Goal: Information Seeking & Learning: Learn about a topic

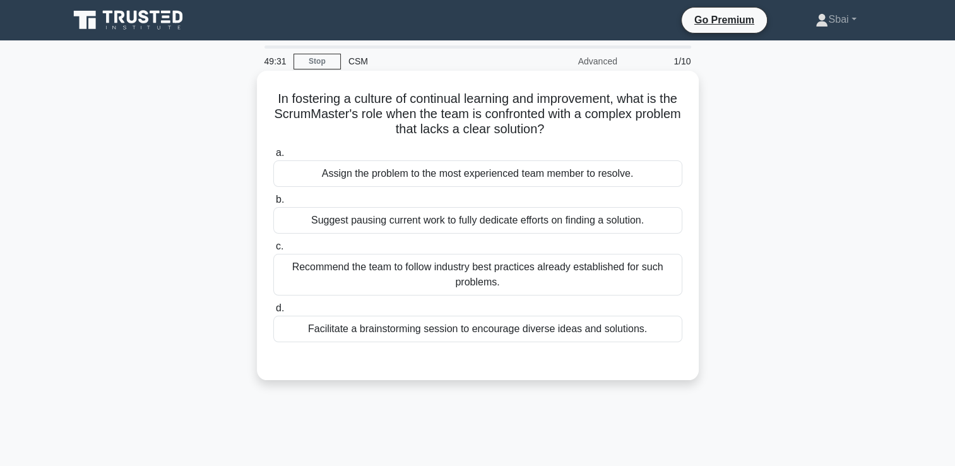
click at [527, 331] on div "Facilitate a brainstorming session to encourage diverse ideas and solutions." at bounding box center [477, 329] width 409 height 27
click at [273, 313] on input "d. Facilitate a brainstorming session to encourage diverse ideas and solutions." at bounding box center [273, 308] width 0 height 8
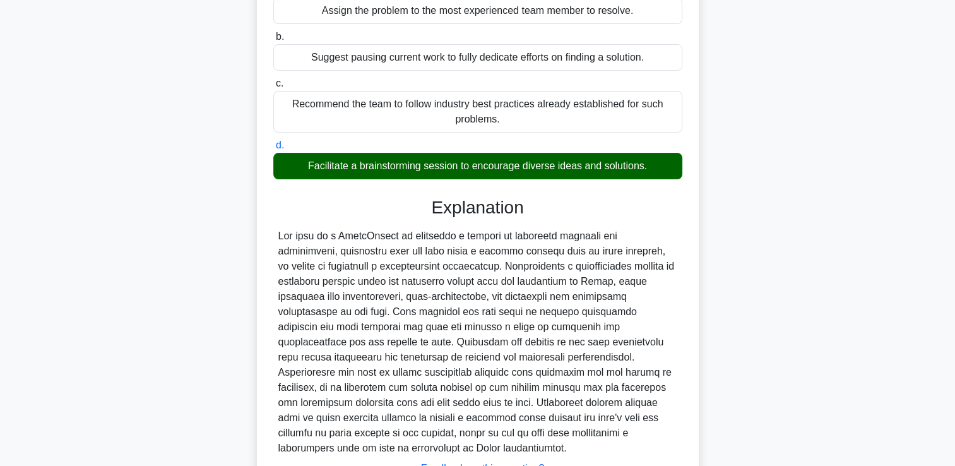
scroll to position [186, 0]
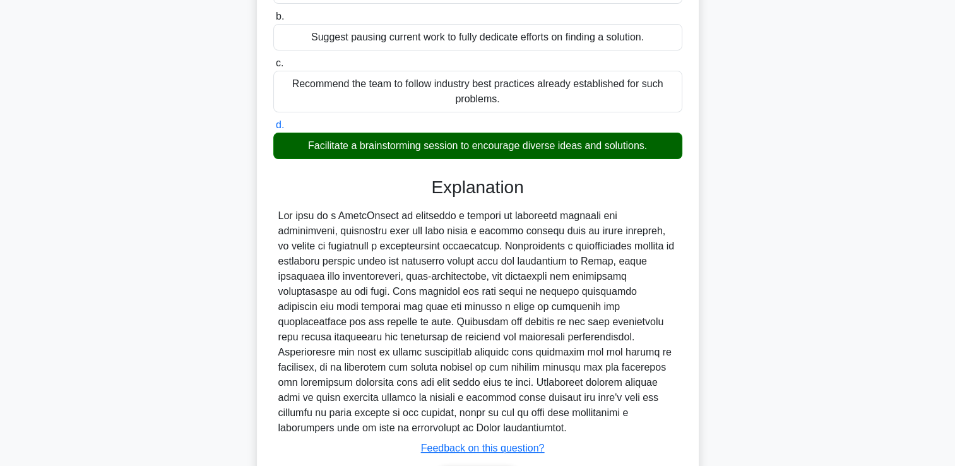
click at [944, 345] on main "48:41 Stop CSM Advanced 1/10 In fostering a culture of continual learning and i…" at bounding box center [477, 200] width 955 height 692
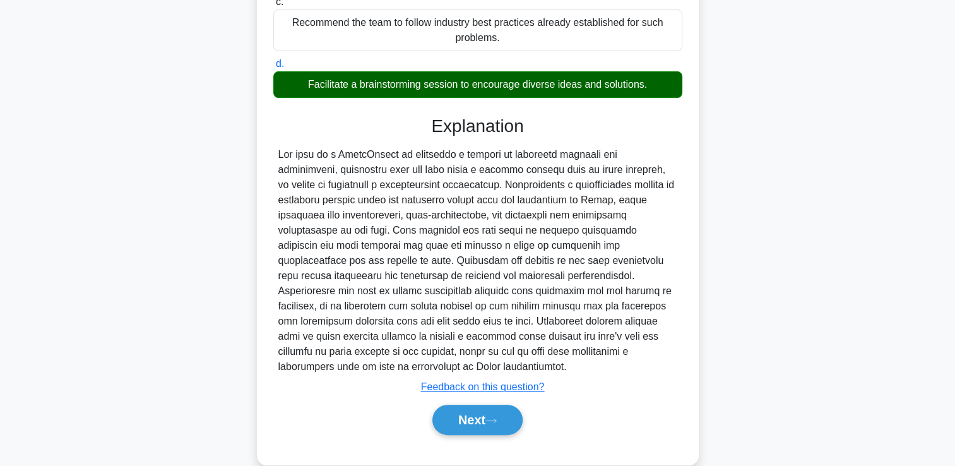
scroll to position [266, 0]
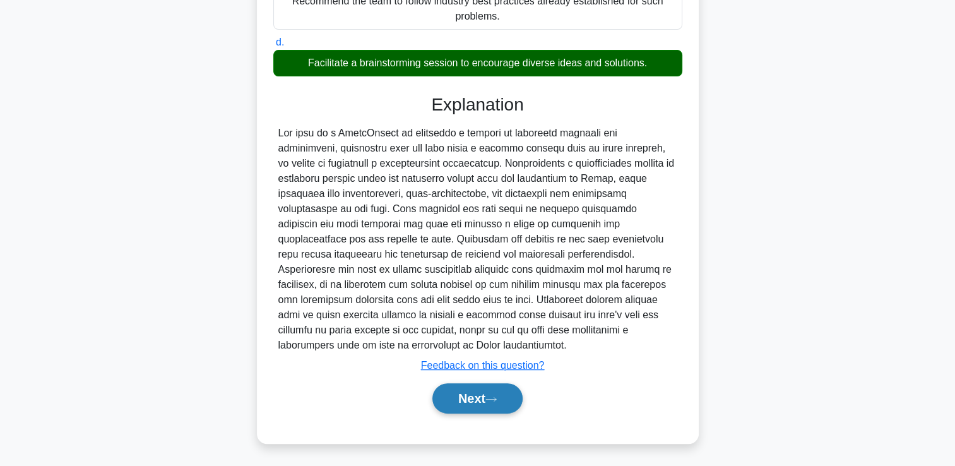
click at [495, 391] on button "Next" at bounding box center [477, 398] width 90 height 30
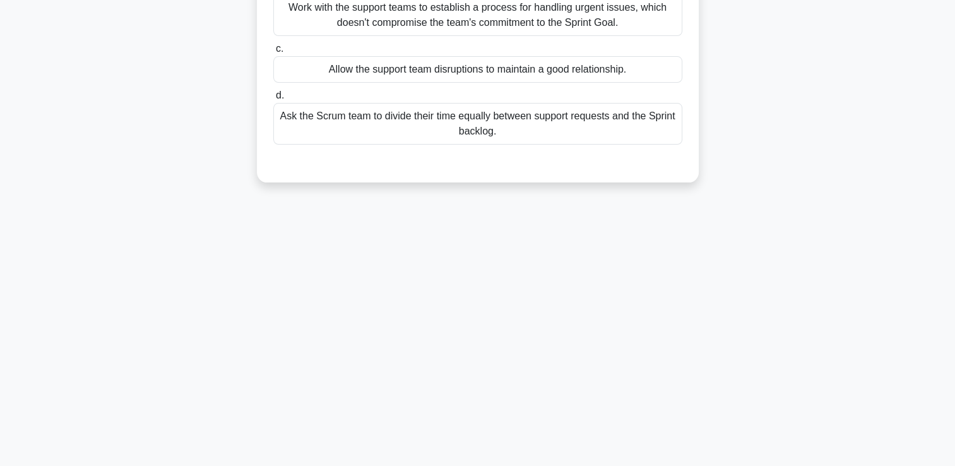
scroll to position [0, 0]
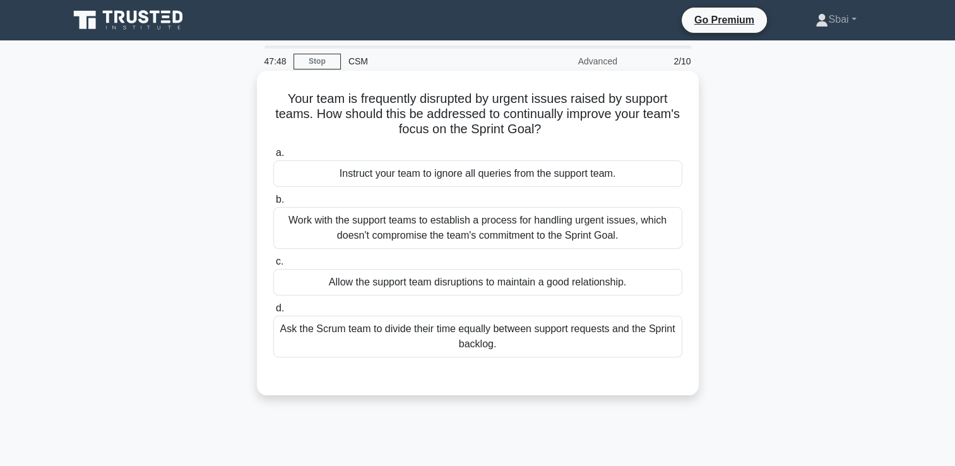
click at [590, 232] on div "Work with the support teams to establish a process for handling urgent issues, …" at bounding box center [477, 228] width 409 height 42
click at [273, 204] on input "b. Work with the support teams to establish a process for handling urgent issue…" at bounding box center [273, 200] width 0 height 8
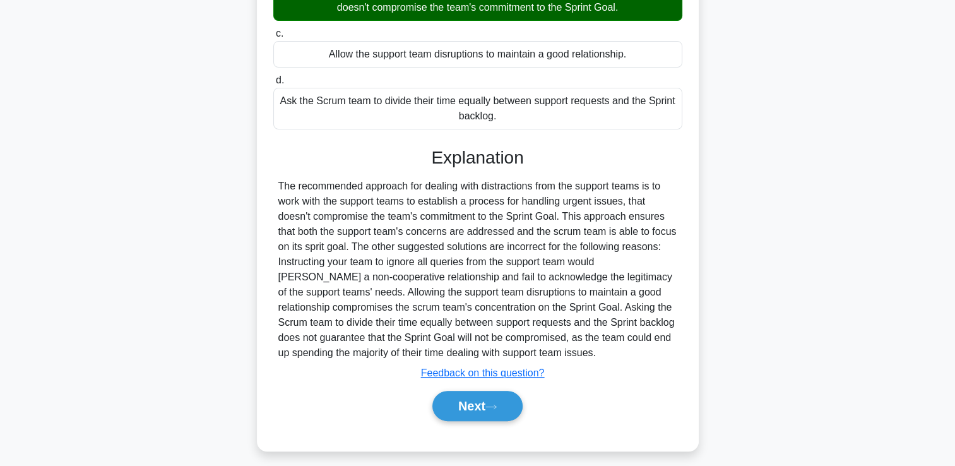
scroll to position [235, 0]
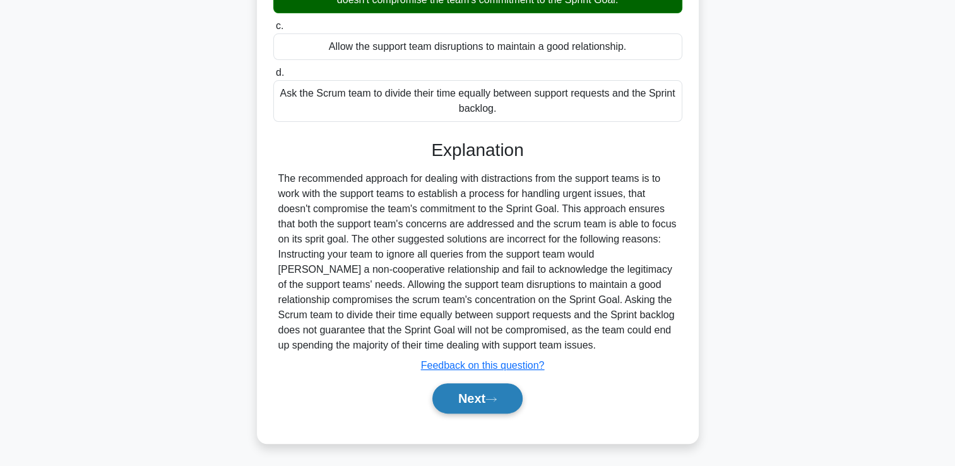
click at [497, 396] on icon at bounding box center [490, 399] width 11 height 7
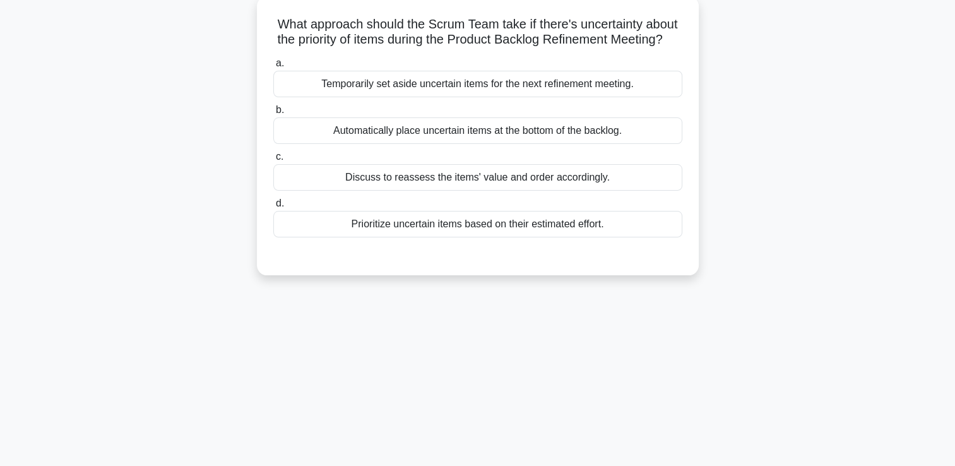
scroll to position [76, 0]
click at [598, 189] on div "Discuss to reassess the items' value and order accordingly." at bounding box center [477, 176] width 409 height 27
click at [273, 160] on input "c. Discuss to reassess the items' value and order accordingly." at bounding box center [273, 156] width 0 height 8
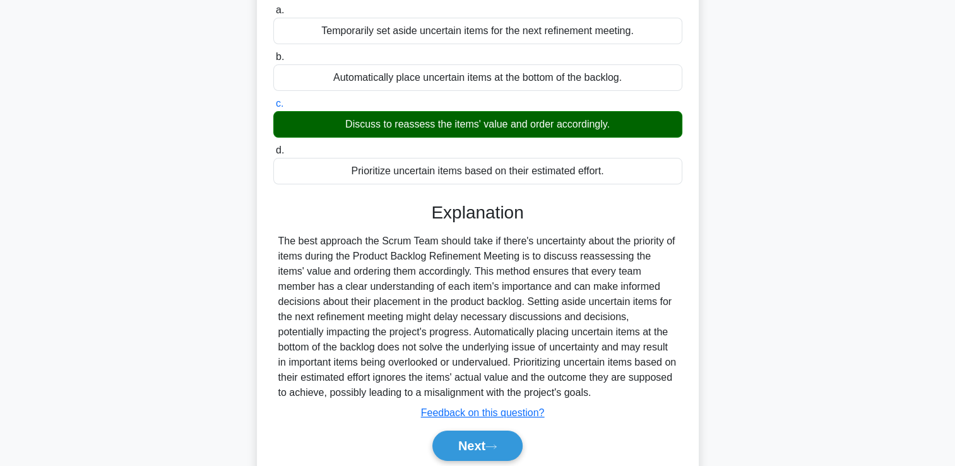
scroll to position [144, 0]
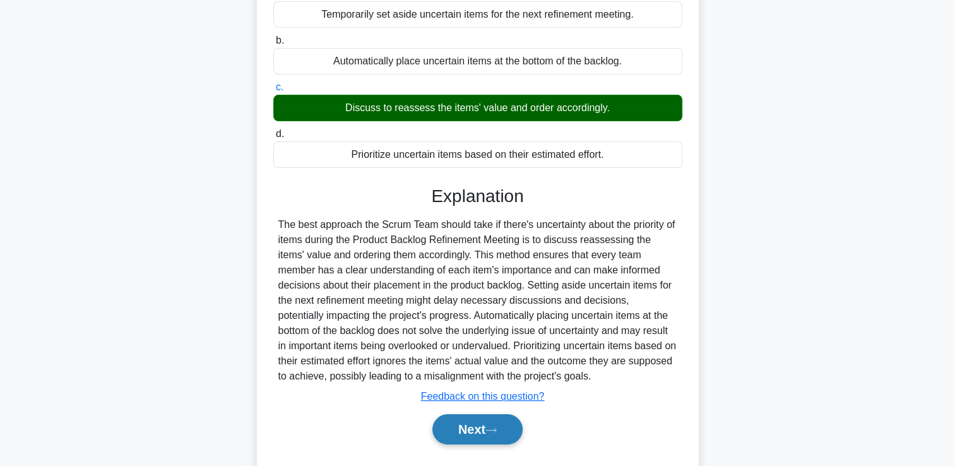
click at [487, 437] on button "Next" at bounding box center [477, 429] width 90 height 30
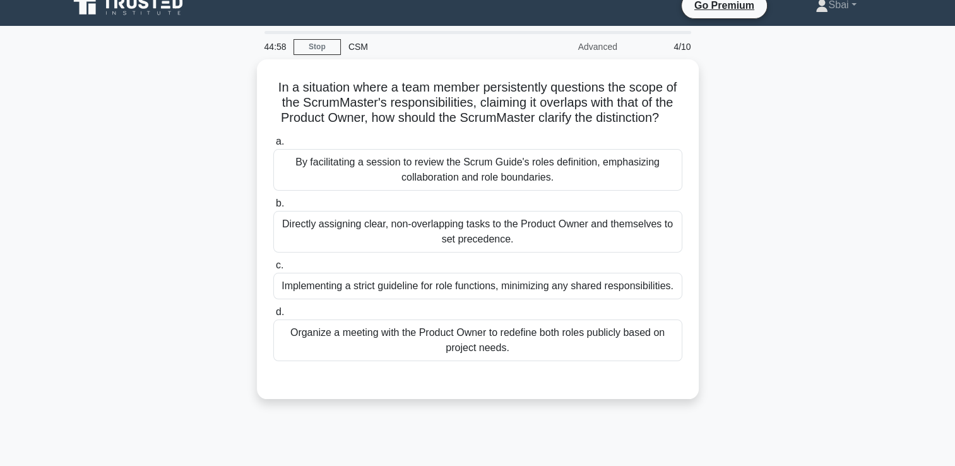
scroll to position [0, 0]
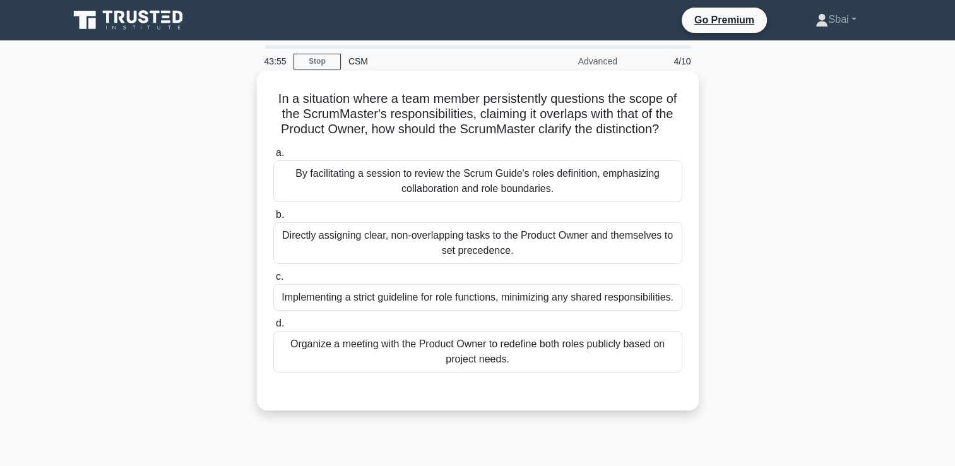
click at [586, 177] on div "By facilitating a session to review the Scrum Guide's roles definition, emphasi…" at bounding box center [477, 181] width 409 height 42
click at [273, 157] on input "a. By facilitating a session to review the Scrum Guide's roles definition, emph…" at bounding box center [273, 153] width 0 height 8
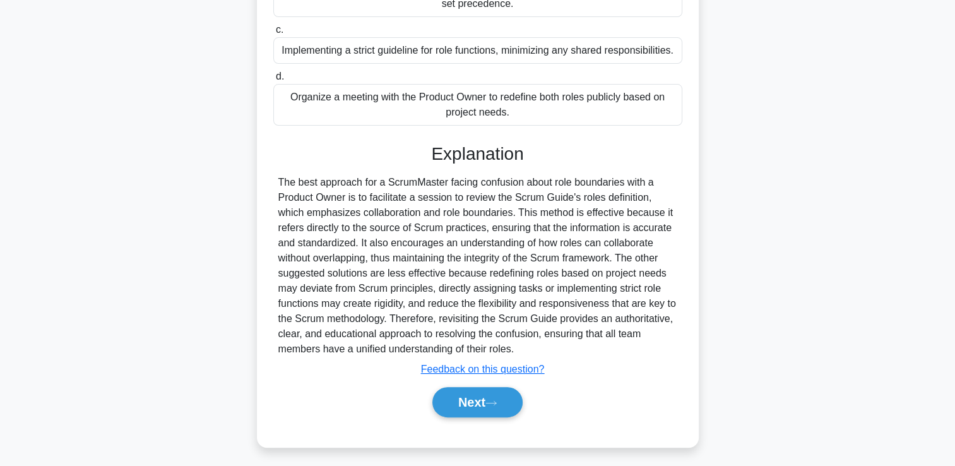
scroll to position [251, 0]
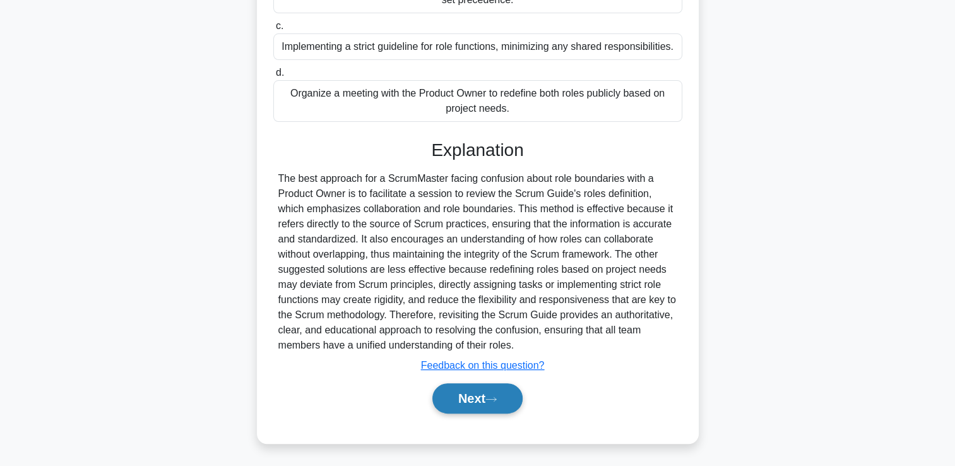
click at [487, 391] on button "Next" at bounding box center [477, 398] width 90 height 30
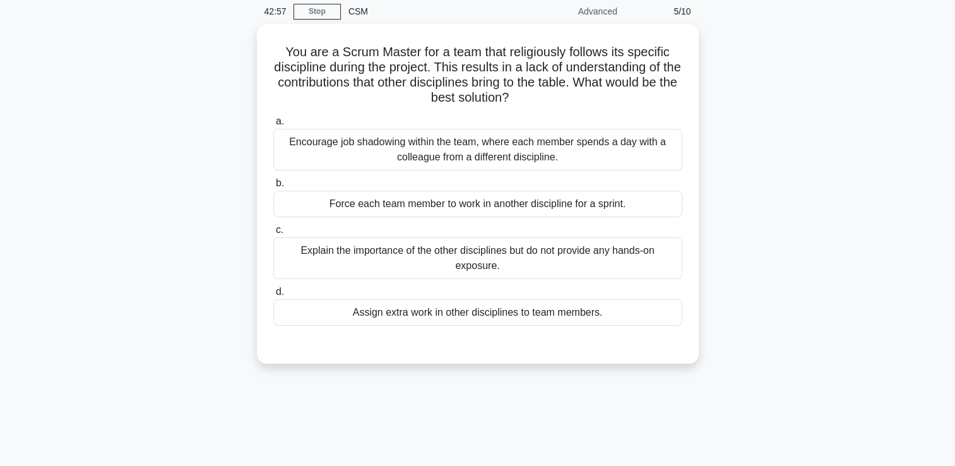
scroll to position [37, 0]
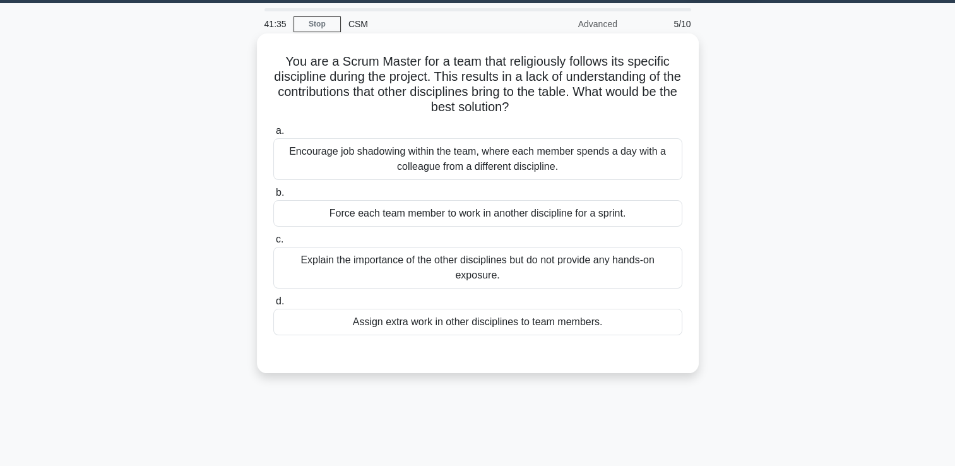
click at [610, 152] on div "Encourage job shadowing within the team, where each member spends a day with a …" at bounding box center [477, 159] width 409 height 42
click at [273, 135] on input "a. Encourage job shadowing within the team, where each member spends a day with…" at bounding box center [273, 131] width 0 height 8
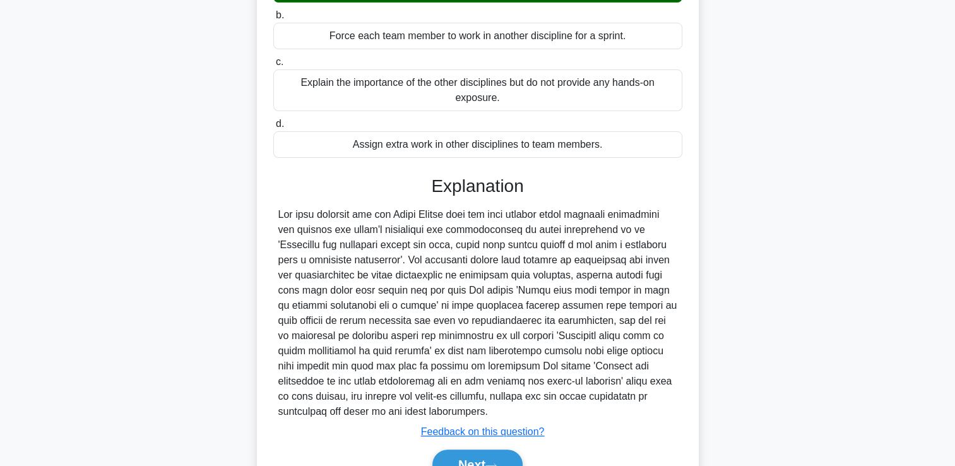
scroll to position [219, 0]
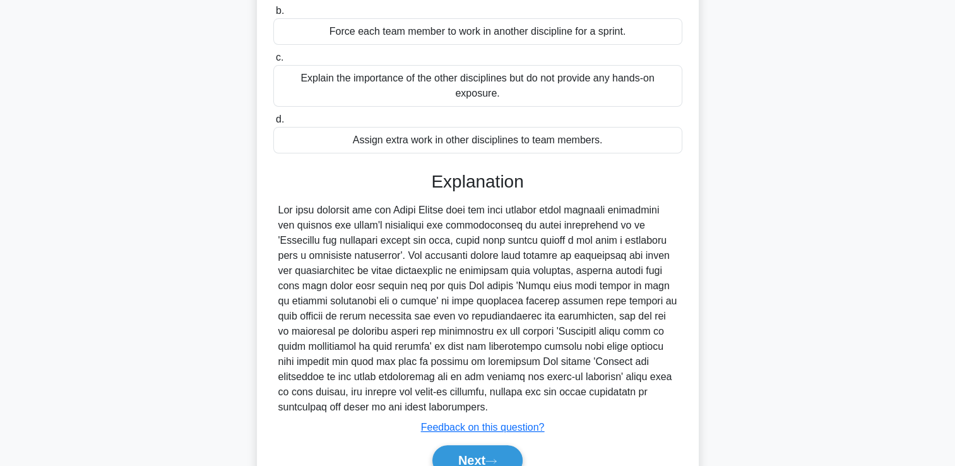
click at [641, 330] on div at bounding box center [477, 309] width 399 height 212
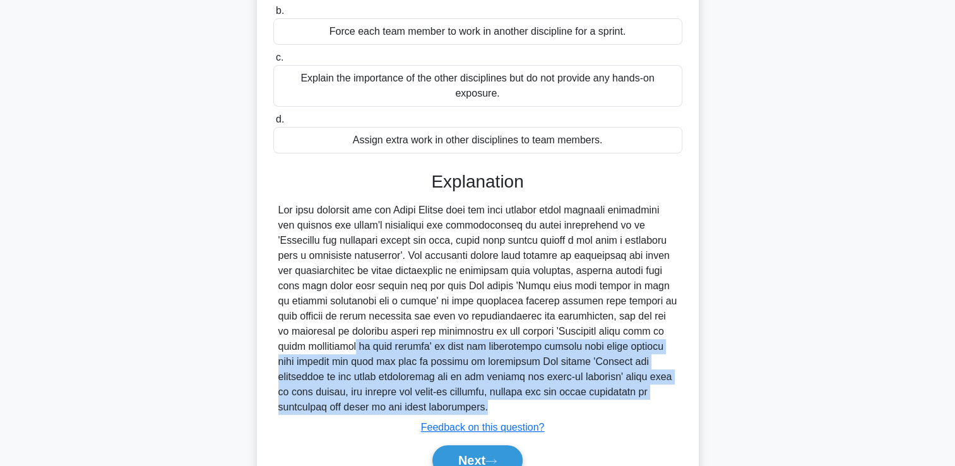
click at [641, 330] on div at bounding box center [477, 309] width 399 height 212
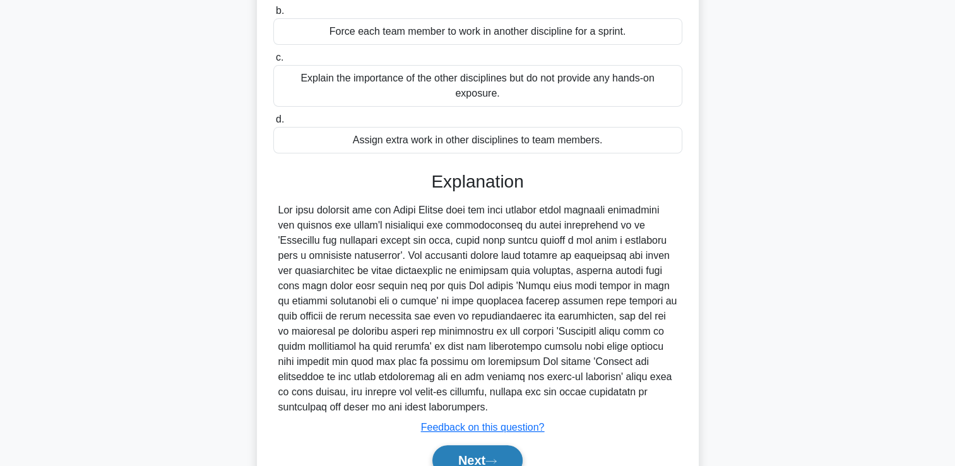
click at [496, 460] on icon at bounding box center [491, 461] width 10 height 4
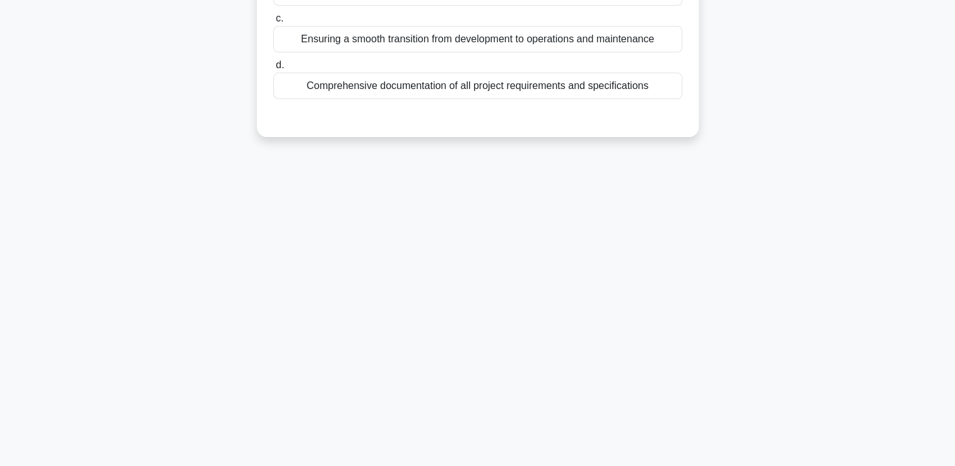
scroll to position [0, 0]
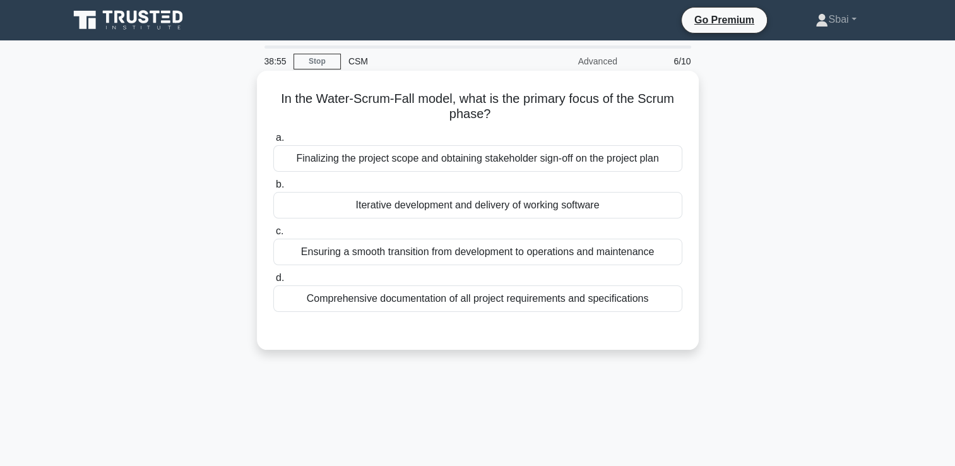
click at [606, 153] on div "Finalizing the project scope and obtaining stakeholder sign-off on the project …" at bounding box center [477, 158] width 409 height 27
click at [273, 142] on input "a. Finalizing the project scope and obtaining stakeholder sign-off on the proje…" at bounding box center [273, 138] width 0 height 8
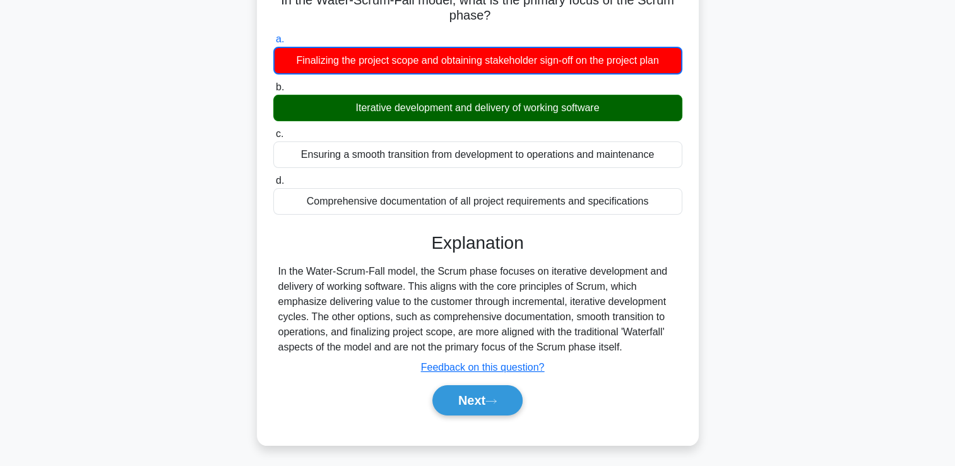
scroll to position [104, 0]
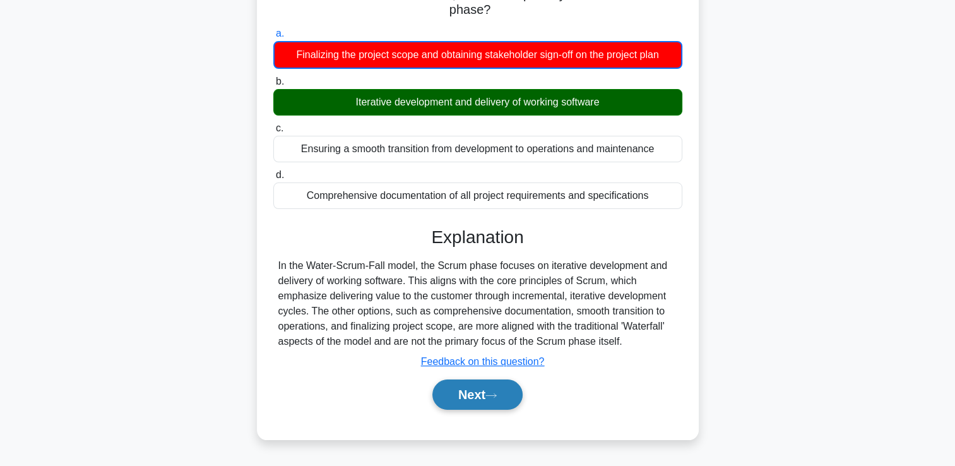
click at [463, 391] on button "Next" at bounding box center [477, 394] width 90 height 30
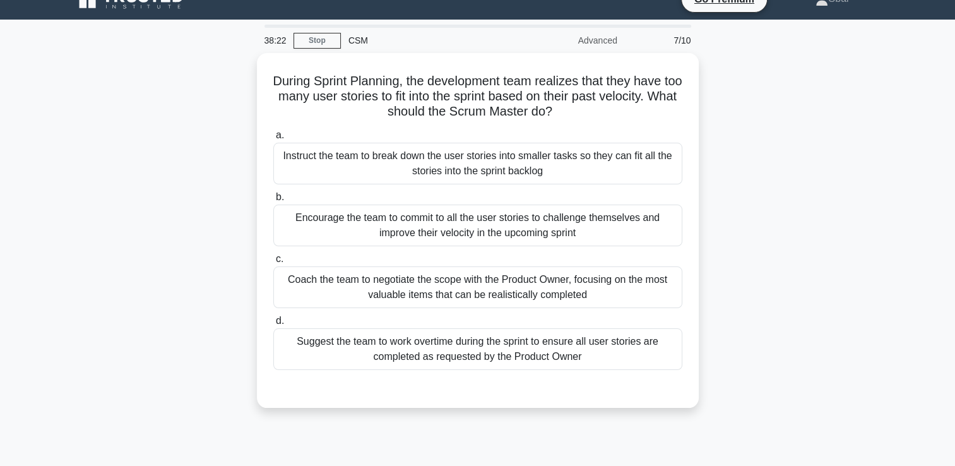
scroll to position [0, 0]
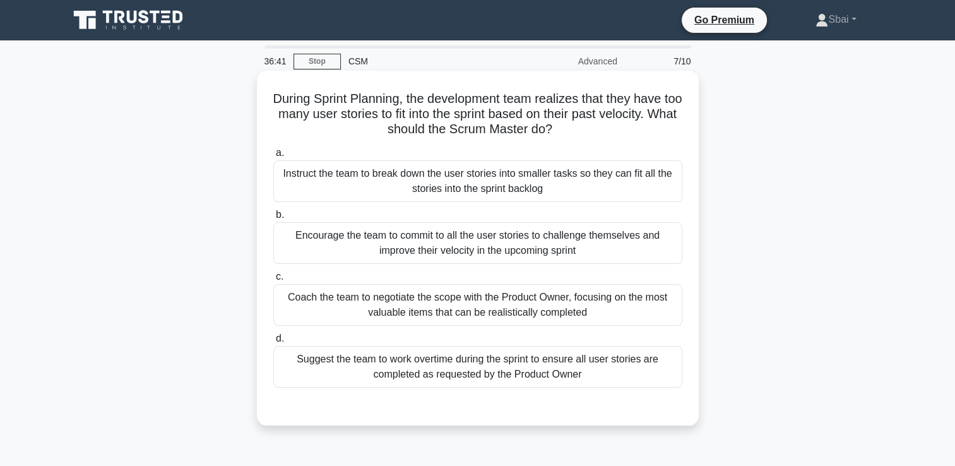
click at [511, 311] on div "Coach the team to negotiate the scope with the Product Owner, focusing on the m…" at bounding box center [477, 305] width 409 height 42
click at [273, 281] on input "c. Coach the team to negotiate the scope with the Product Owner, focusing on th…" at bounding box center [273, 277] width 0 height 8
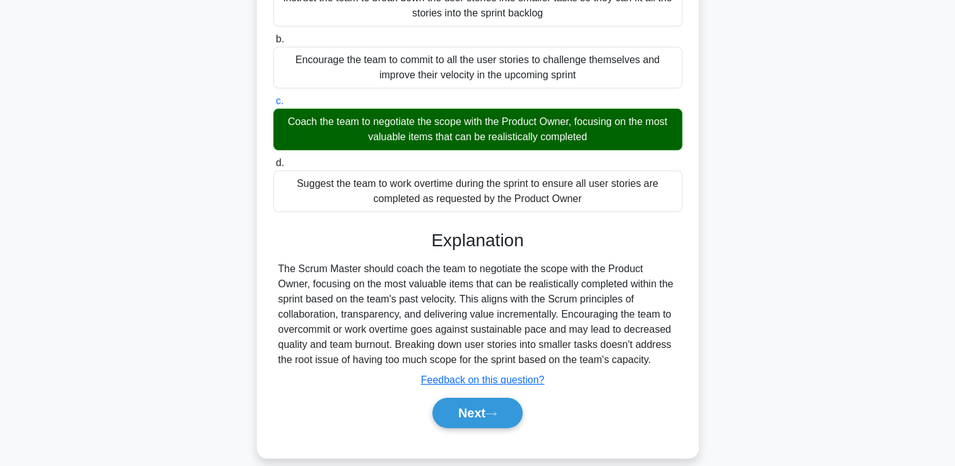
scroll to position [182, 0]
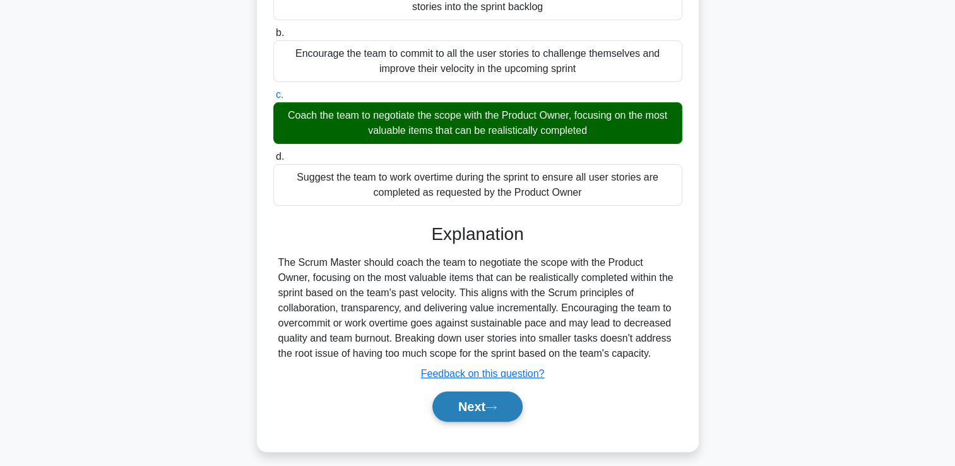
click at [491, 402] on button "Next" at bounding box center [477, 406] width 90 height 30
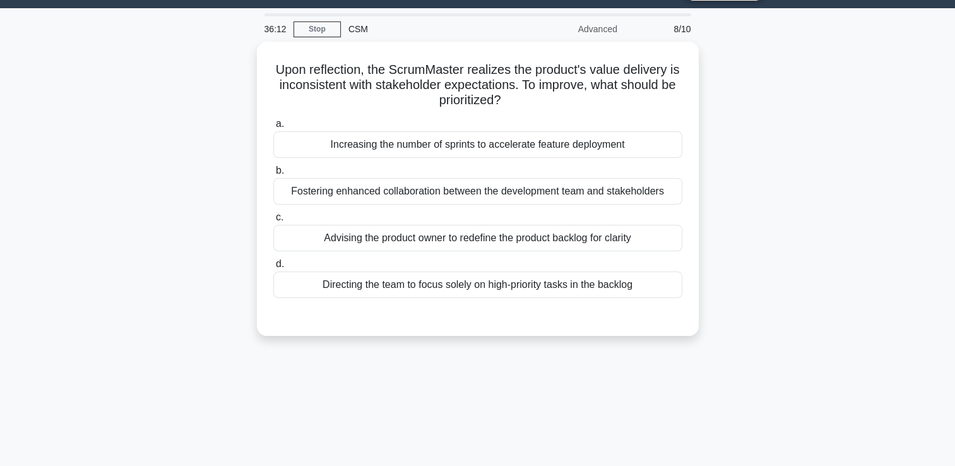
scroll to position [31, 0]
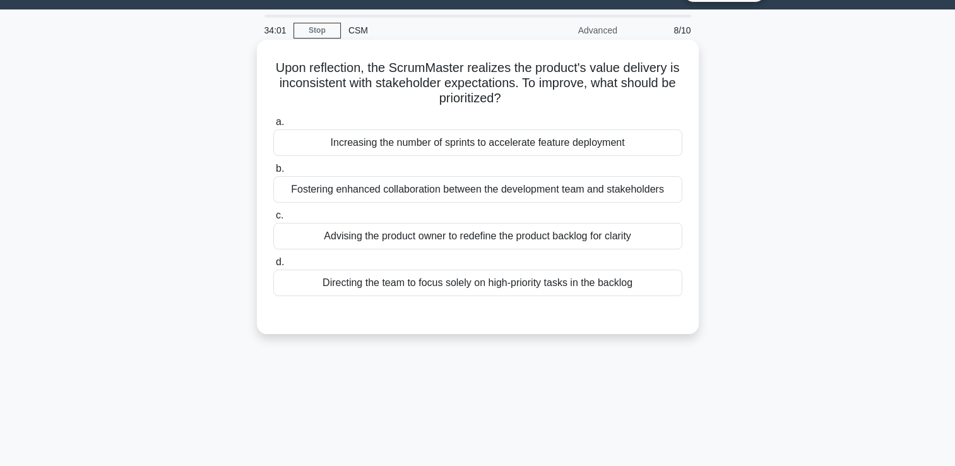
click at [590, 244] on div "Advising the product owner to redefine the product backlog for clarity" at bounding box center [477, 236] width 409 height 27
click at [273, 220] on input "c. Advising the product owner to redefine the product backlog for clarity" at bounding box center [273, 215] width 0 height 8
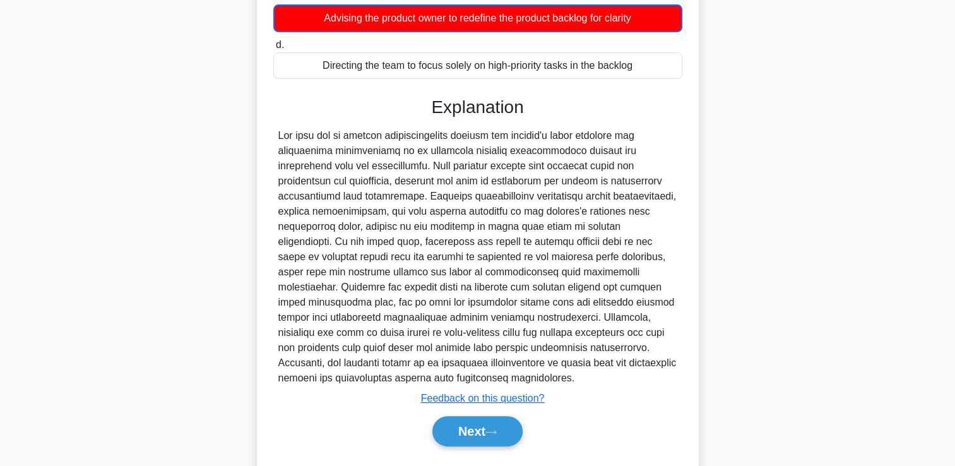
scroll to position [254, 0]
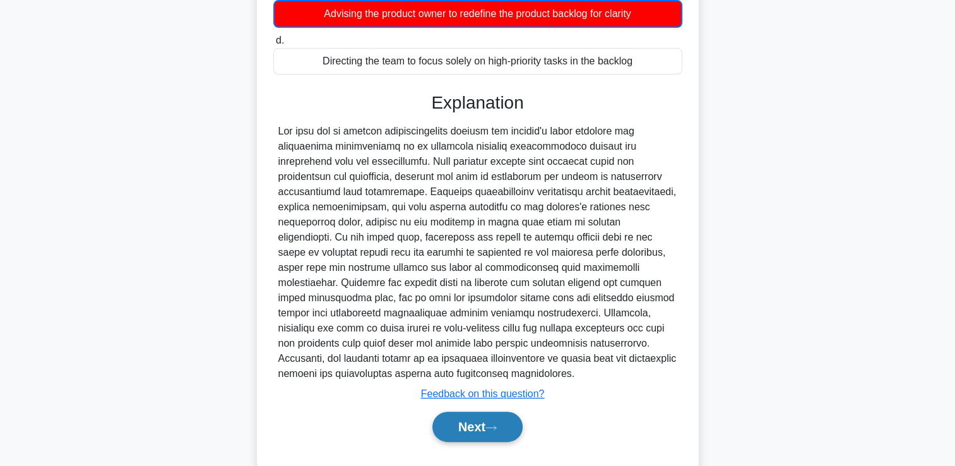
click at [482, 427] on button "Next" at bounding box center [477, 427] width 90 height 30
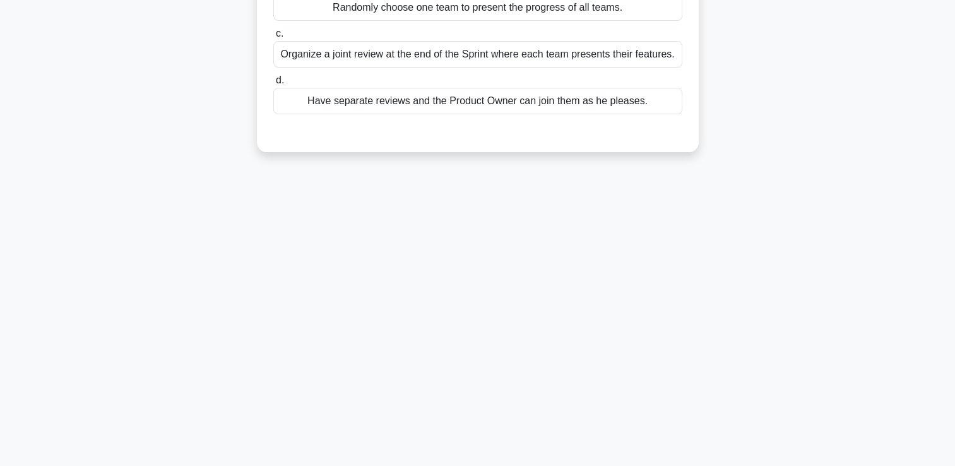
scroll to position [0, 0]
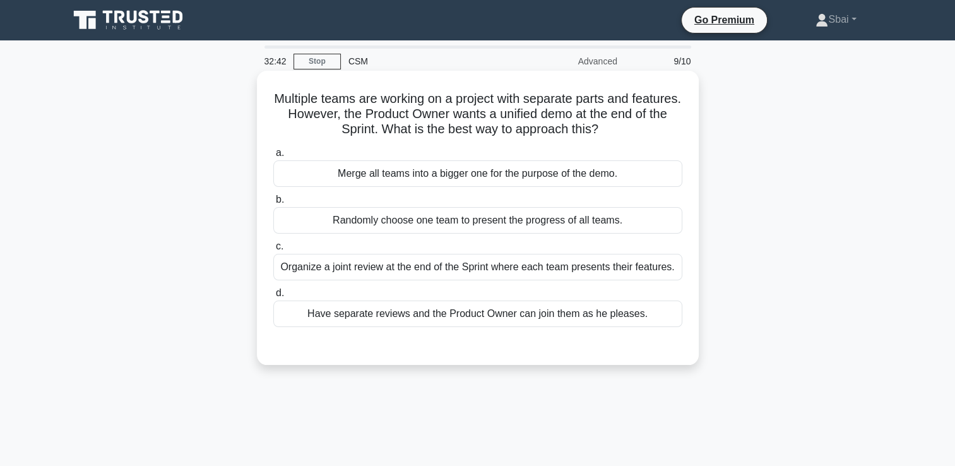
click at [568, 266] on div "Organize a joint review at the end of the Sprint where each team presents their…" at bounding box center [477, 267] width 409 height 27
click at [273, 251] on input "c. Organize a joint review at the end of the Sprint where each team presents th…" at bounding box center [273, 246] width 0 height 8
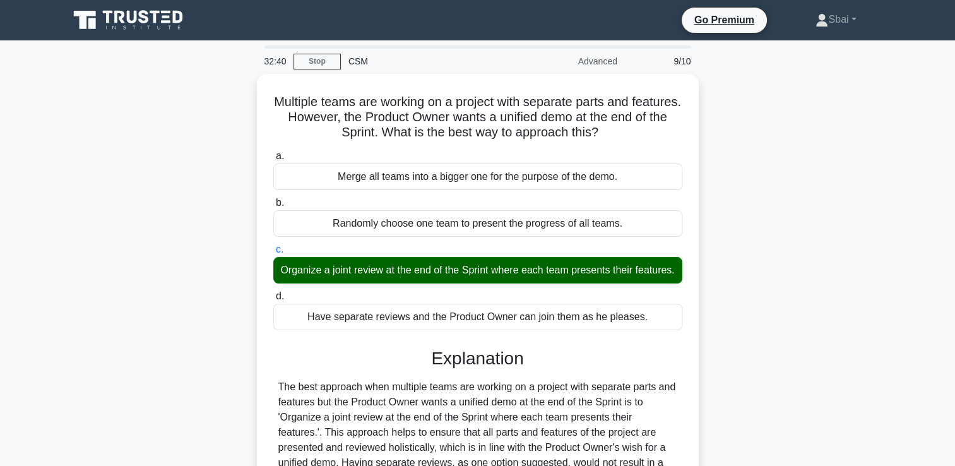
scroll to position [216, 0]
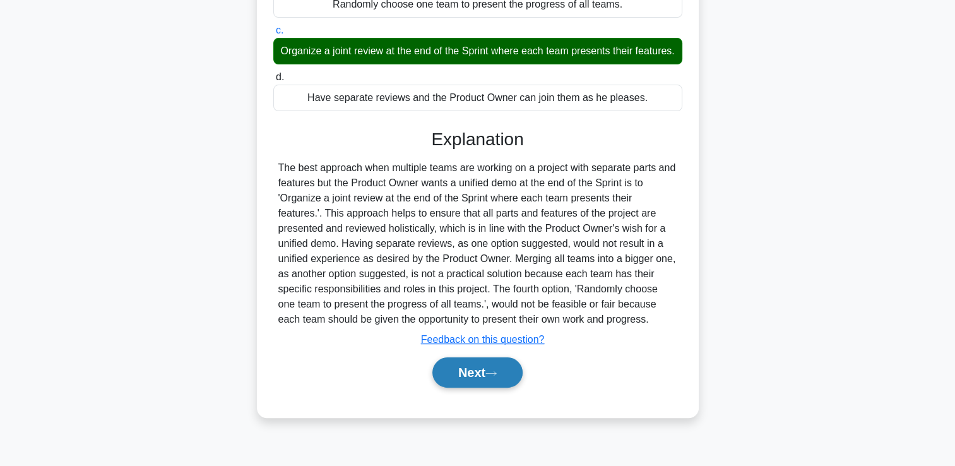
click at [469, 388] on button "Next" at bounding box center [477, 372] width 90 height 30
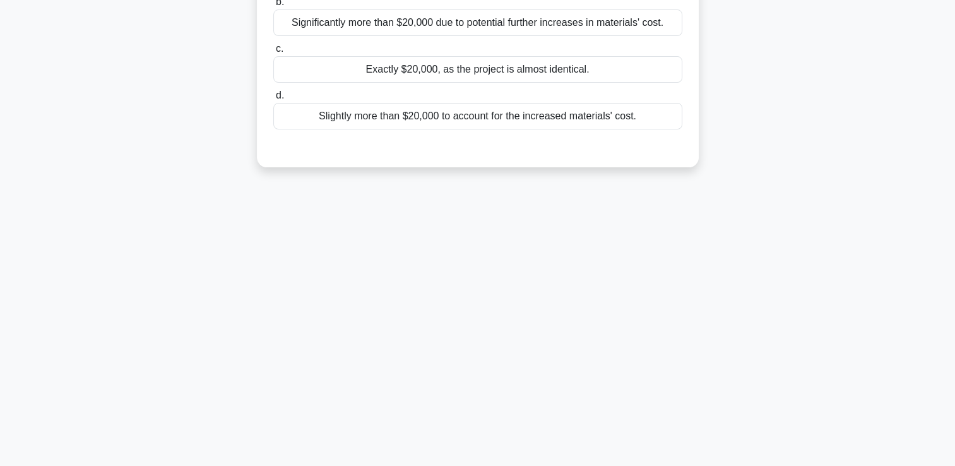
scroll to position [0, 0]
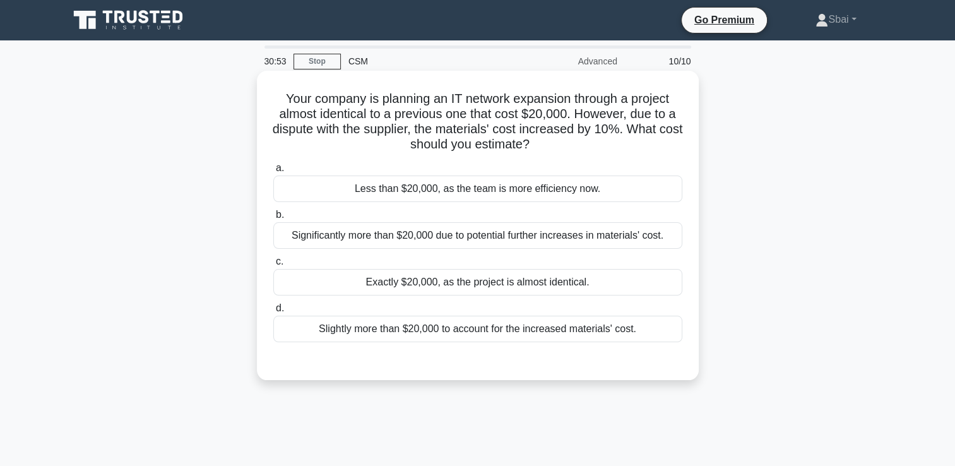
click at [631, 242] on div "Significantly more than $20,000 due to potential further increases in materials…" at bounding box center [477, 235] width 409 height 27
click at [273, 219] on input "b. Significantly more than $20,000 due to potential further increases in materi…" at bounding box center [273, 215] width 0 height 8
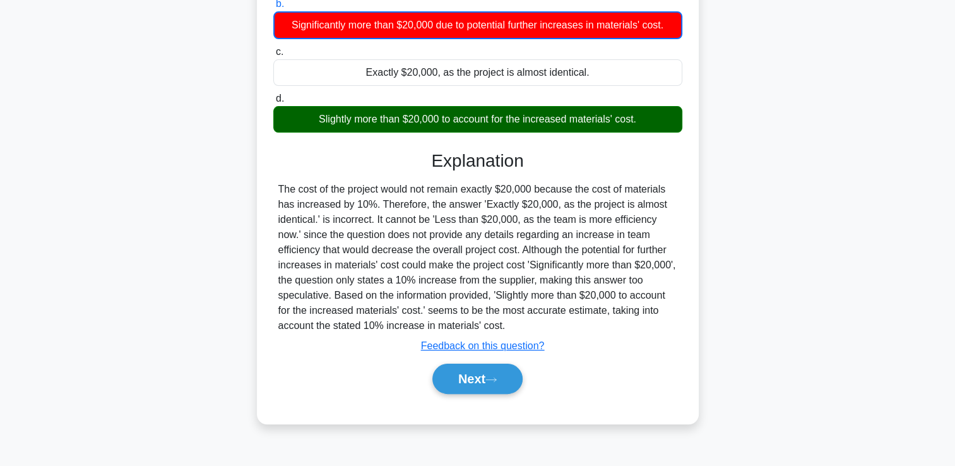
scroll to position [216, 0]
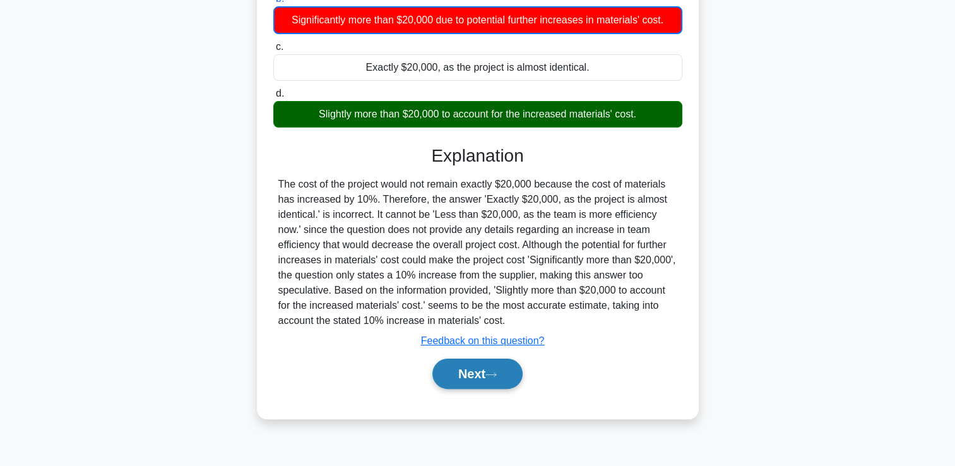
click at [490, 375] on icon at bounding box center [490, 374] width 11 height 7
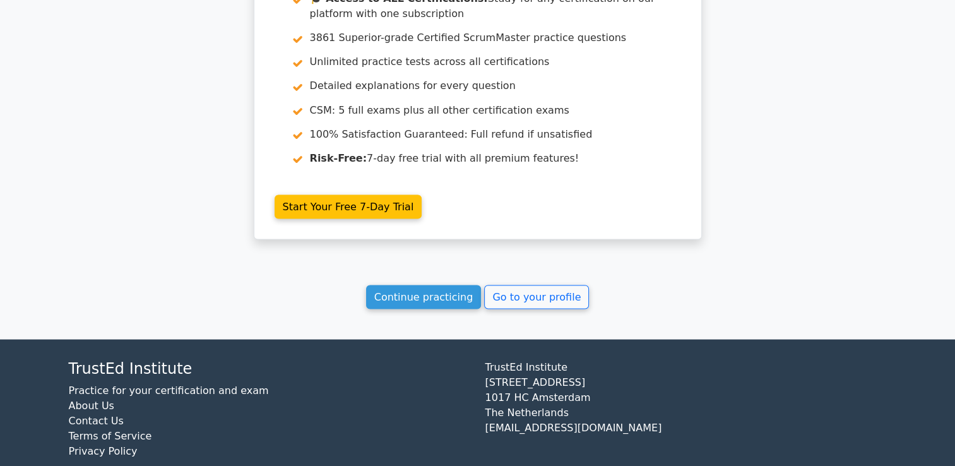
scroll to position [2290, 0]
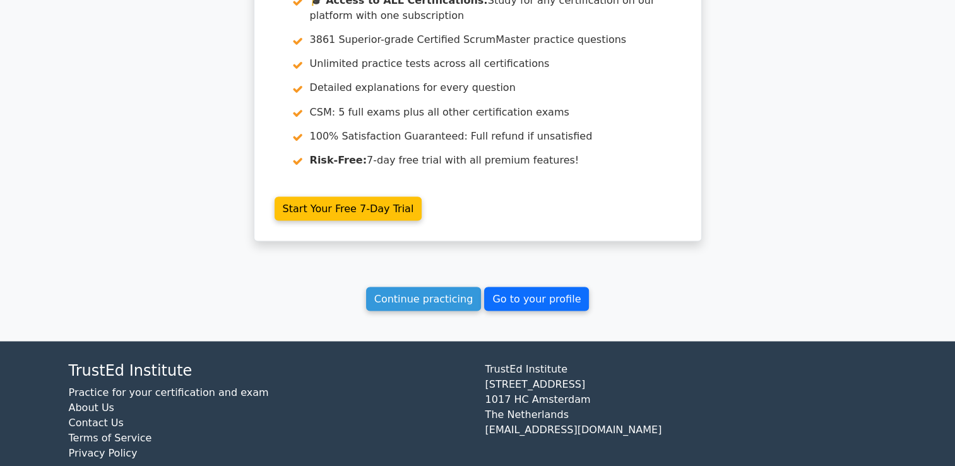
click at [524, 287] on link "Go to your profile" at bounding box center [536, 299] width 105 height 24
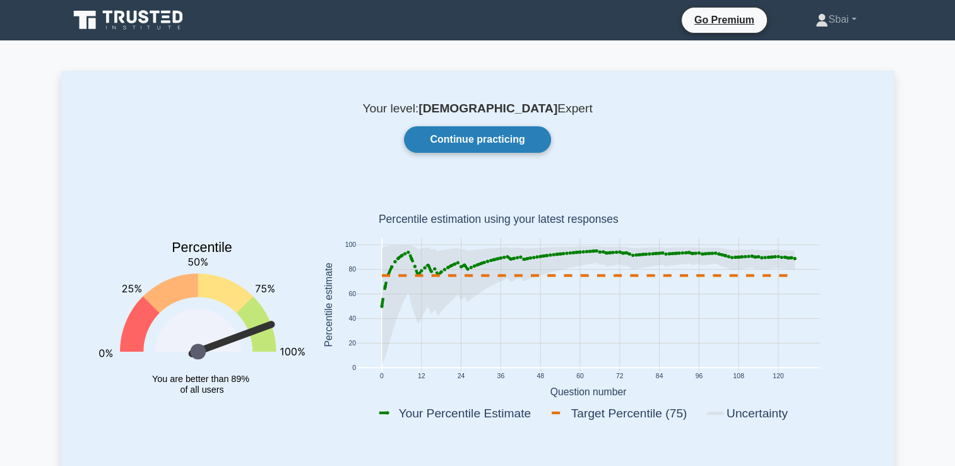
click at [487, 143] on link "Continue practicing" at bounding box center [477, 139] width 146 height 27
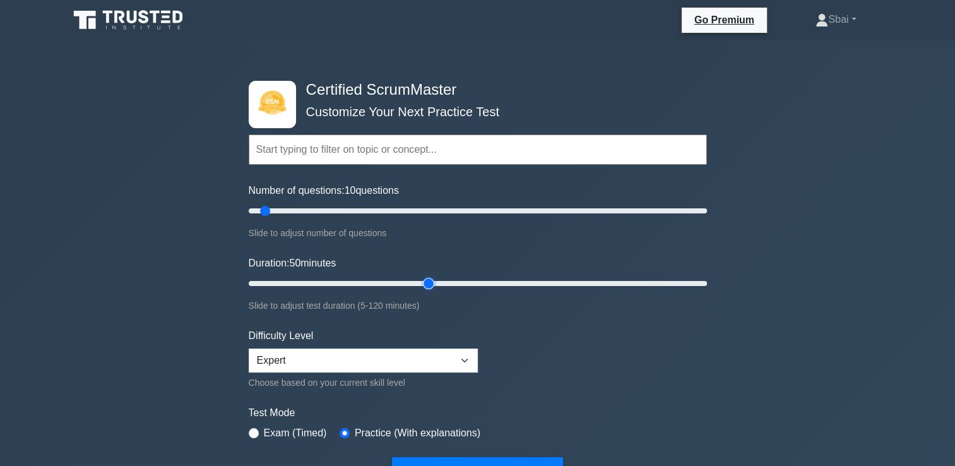
type input "50"
click at [436, 278] on input "Duration: 50 minutes" at bounding box center [478, 283] width 458 height 15
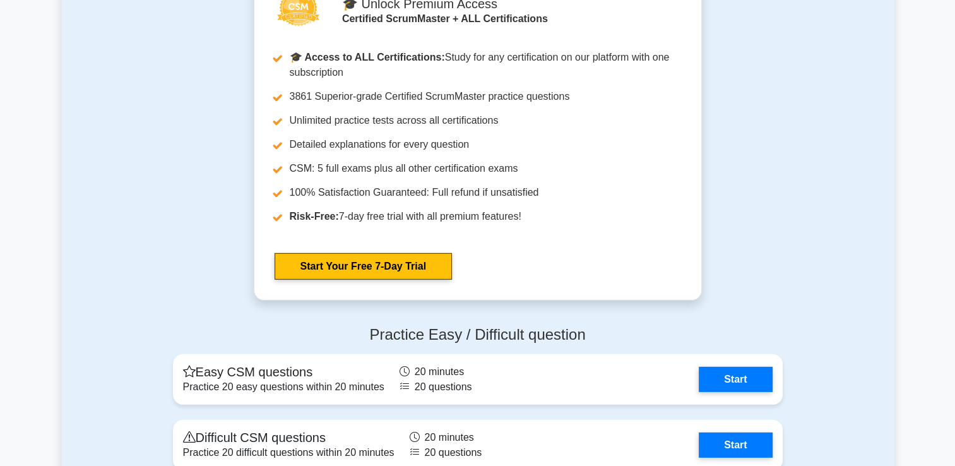
scroll to position [4078, 0]
